Goal: Information Seeking & Learning: Compare options

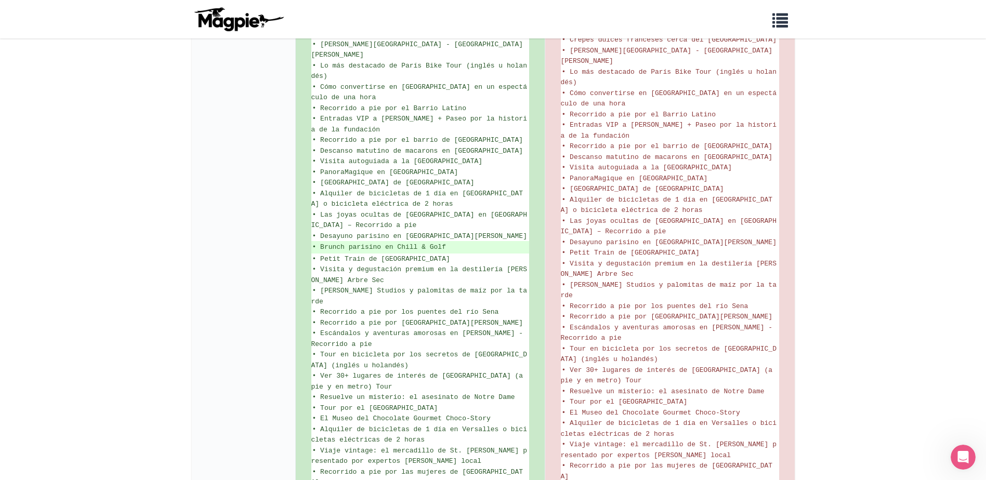
scroll to position [790, 0]
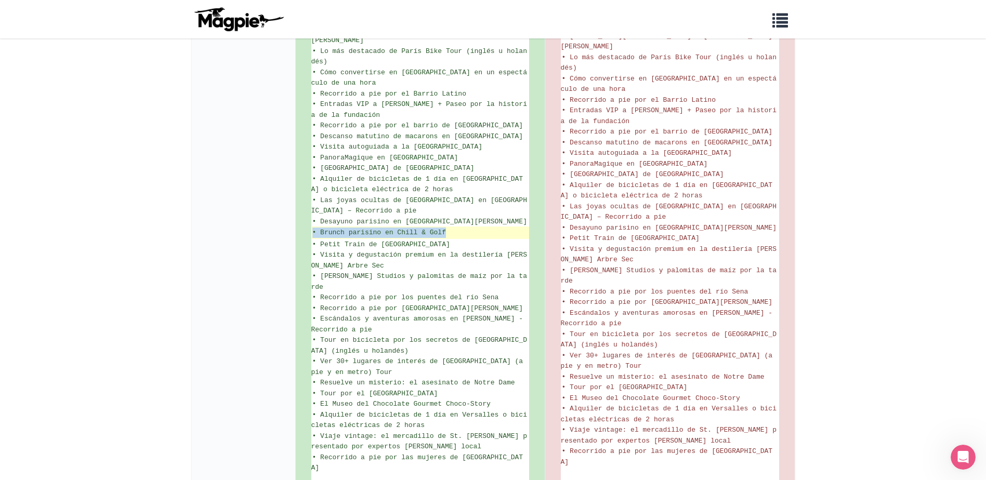
drag, startPoint x: 453, startPoint y: 166, endPoint x: 314, endPoint y: 165, distance: 139.9
click at [314, 228] on ins "• Brunch parisino en Chill & Golf" at bounding box center [420, 233] width 216 height 10
copy ins "• Brunch parisino en Chill & Golf"
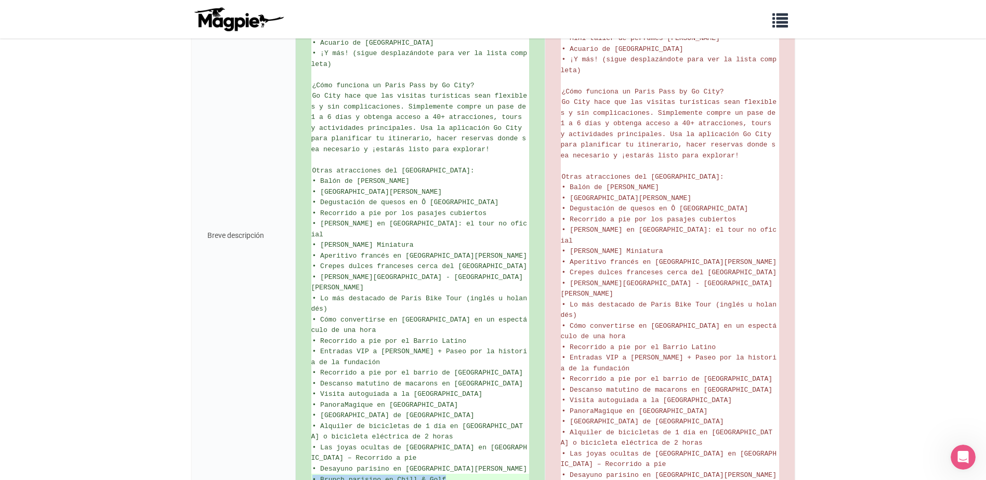
scroll to position [572, 0]
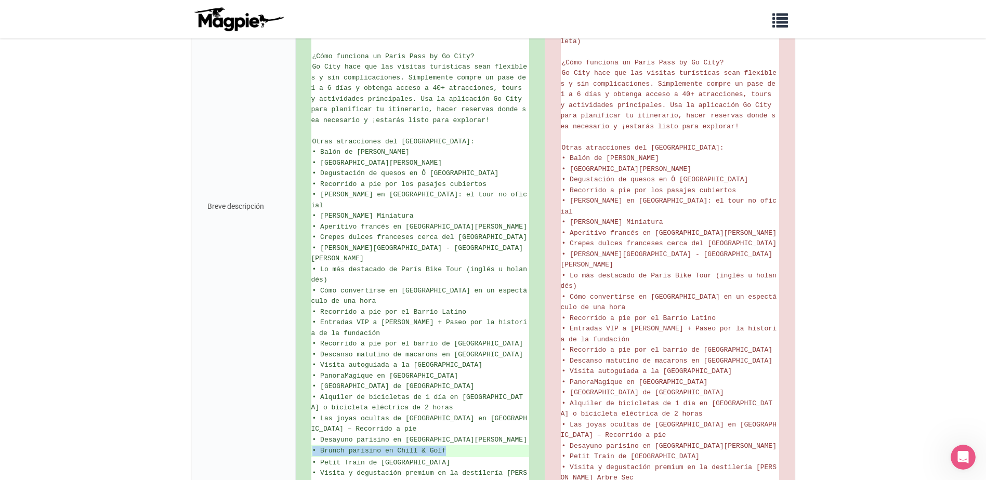
copy ins "• Brunch parisino en Chill & Golf"
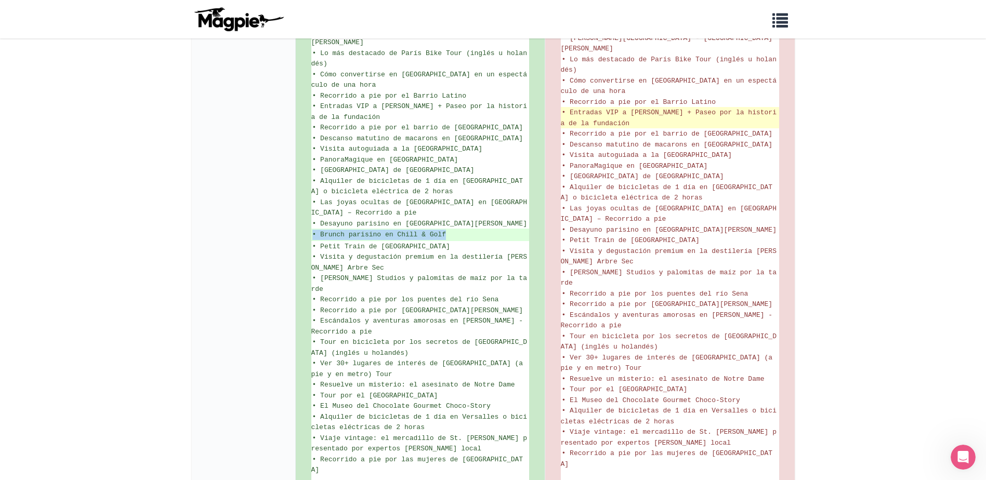
scroll to position [790, 0]
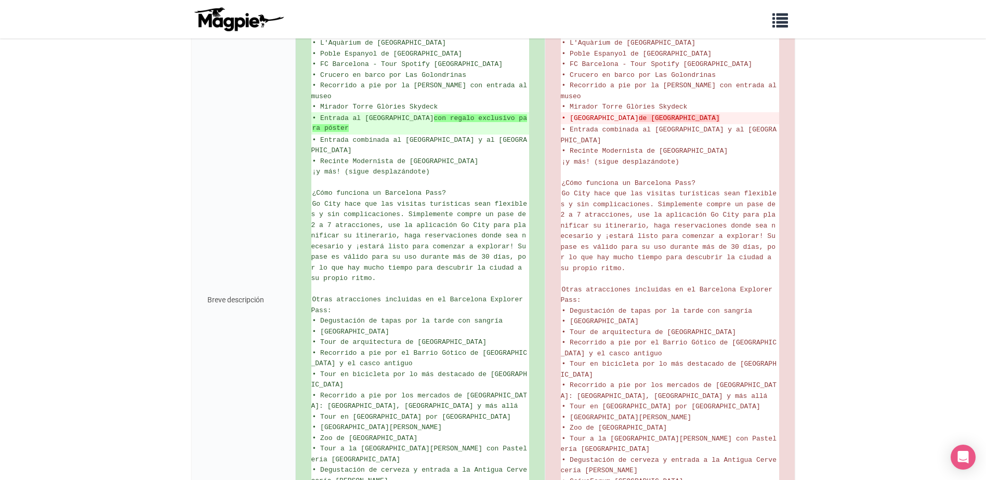
scroll to position [473, 0]
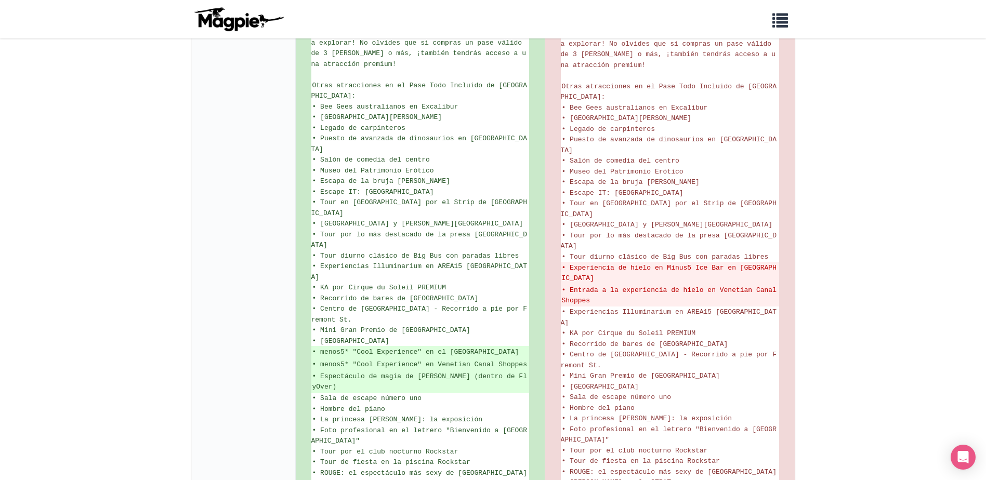
scroll to position [621, 0]
